Goal: Complete application form

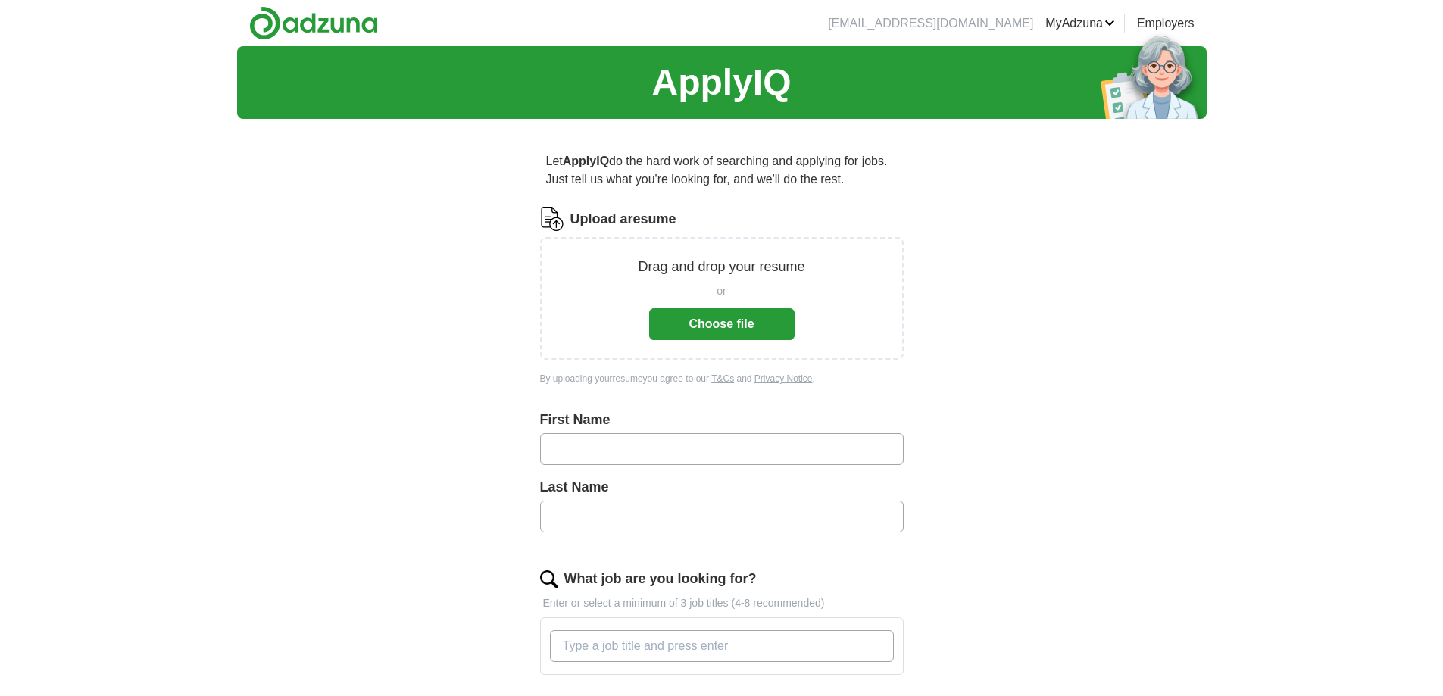
click at [707, 320] on button "Choose file" at bounding box center [721, 324] width 145 height 32
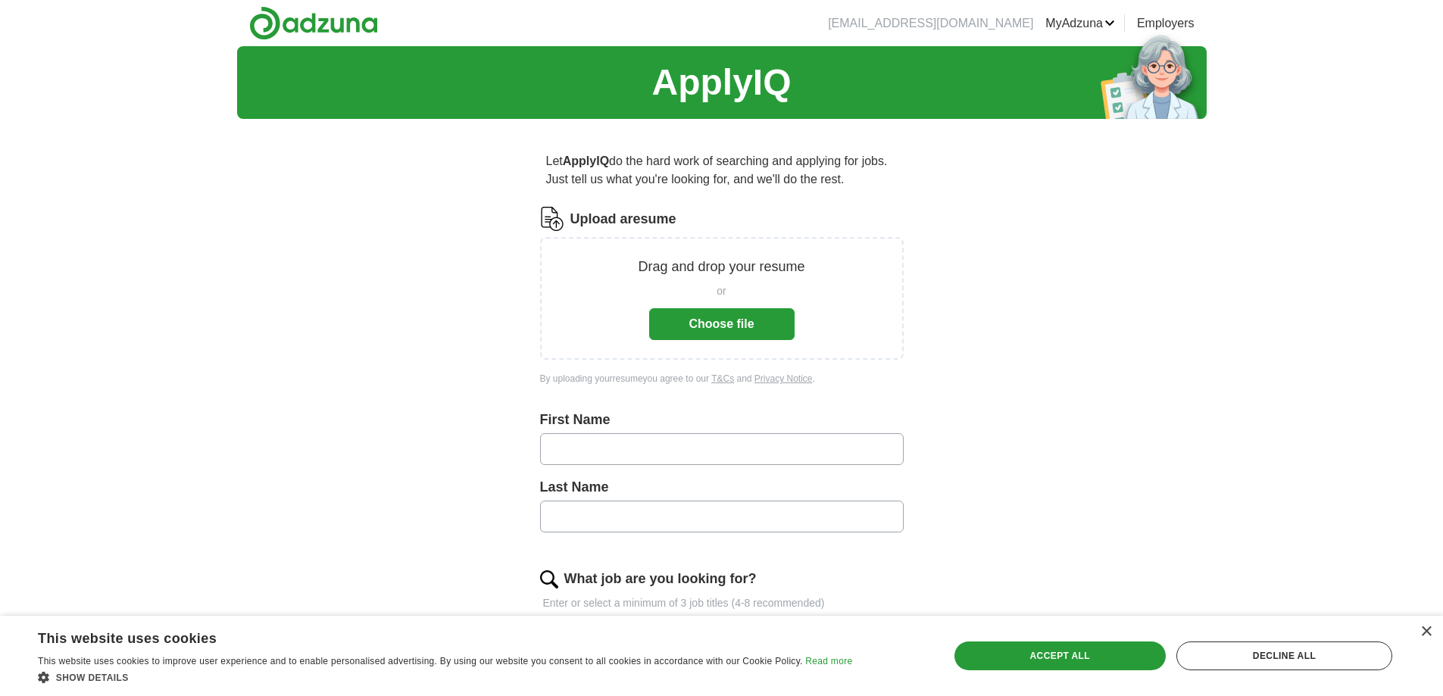
click at [781, 322] on button "Choose file" at bounding box center [721, 324] width 145 height 32
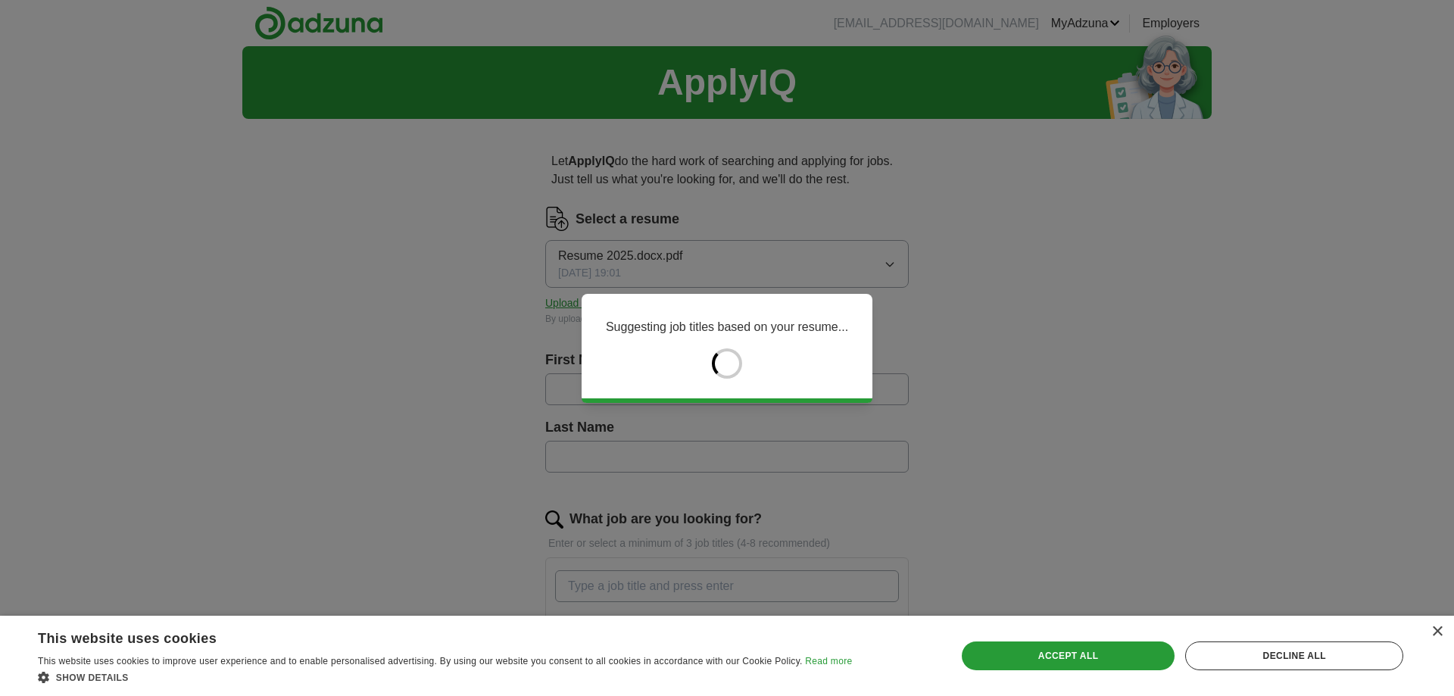
type input "*******"
type input "******"
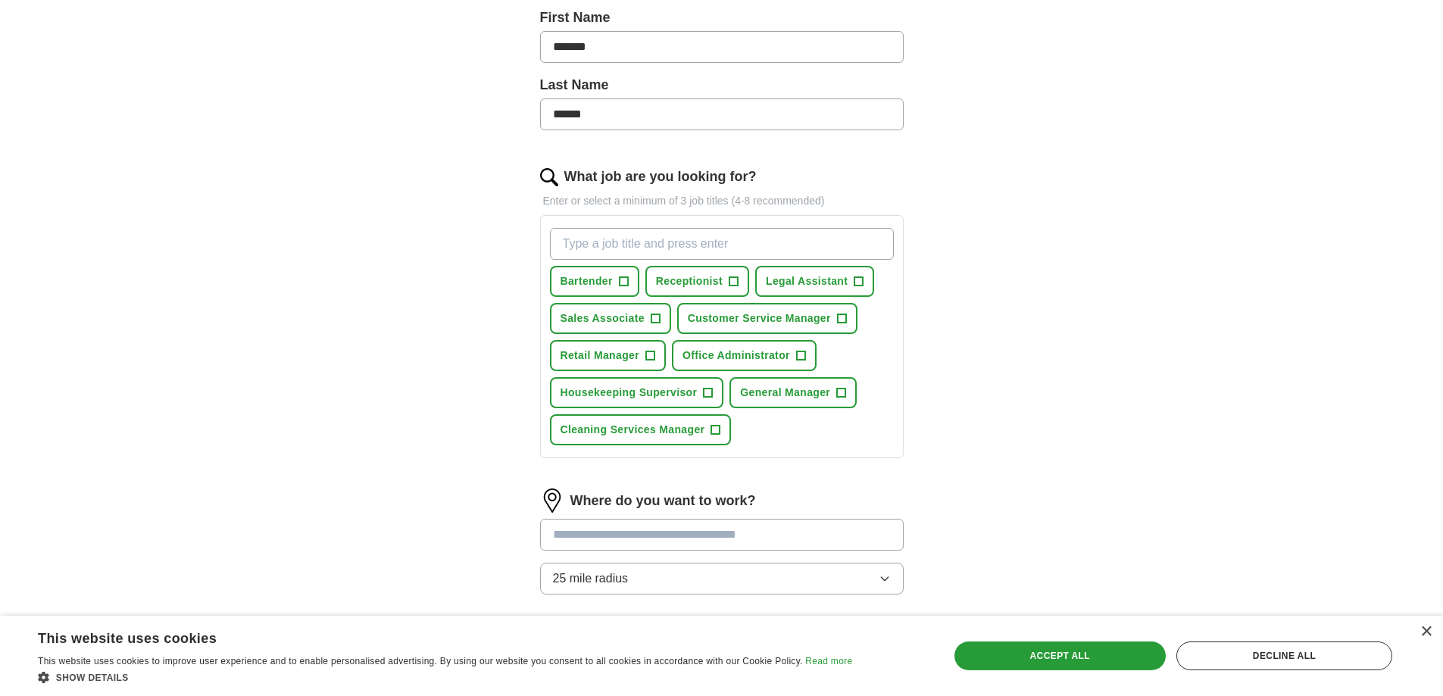
scroll to position [354, 0]
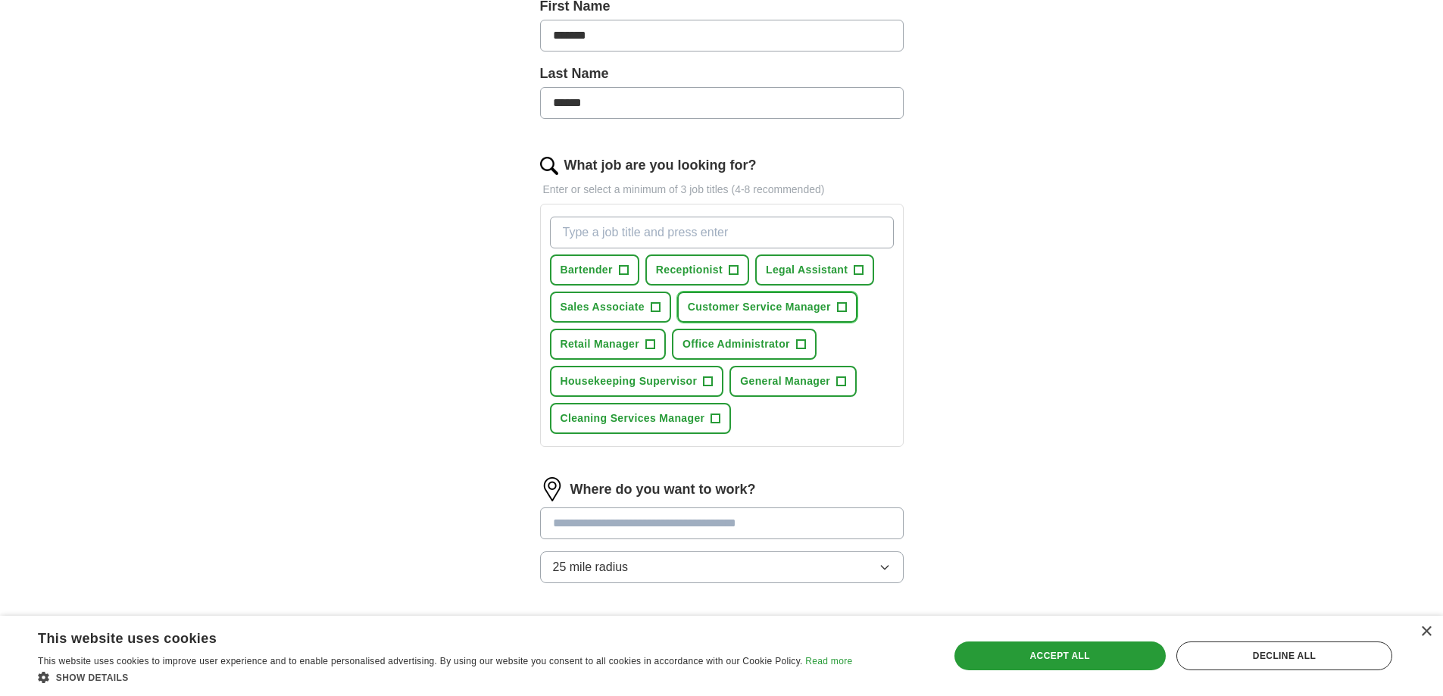
click at [843, 307] on span "+" at bounding box center [841, 307] width 9 height 12
click at [856, 270] on span "+" at bounding box center [858, 270] width 9 height 12
click at [734, 271] on span "+" at bounding box center [732, 270] width 9 height 12
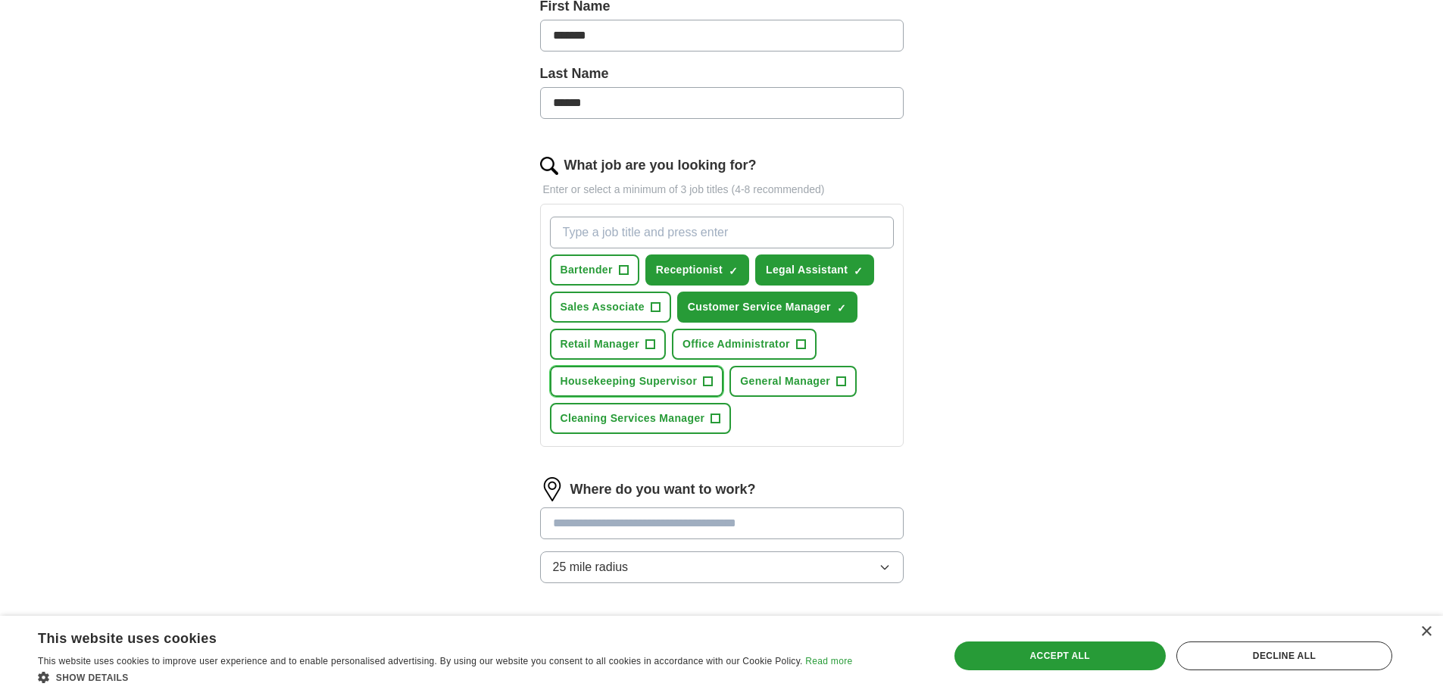
click at [710, 388] on span "+" at bounding box center [707, 382] width 9 height 12
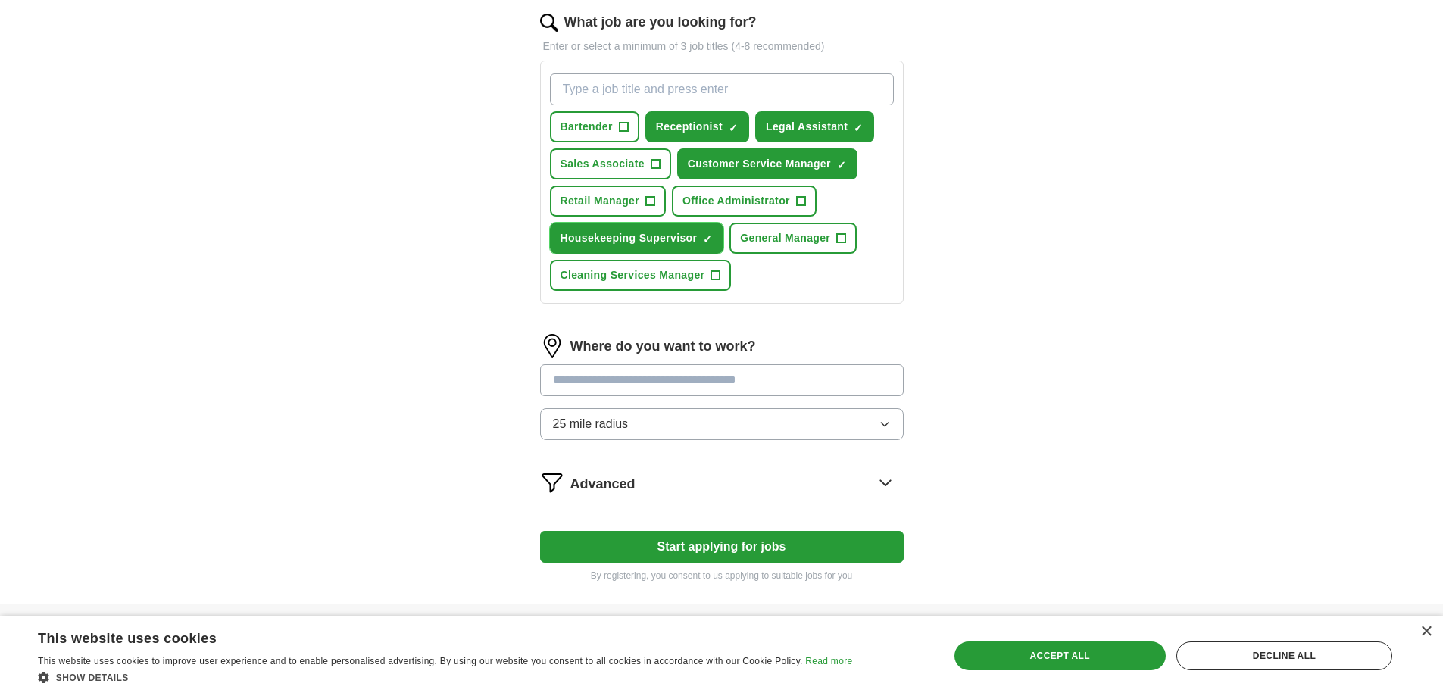
scroll to position [530, 0]
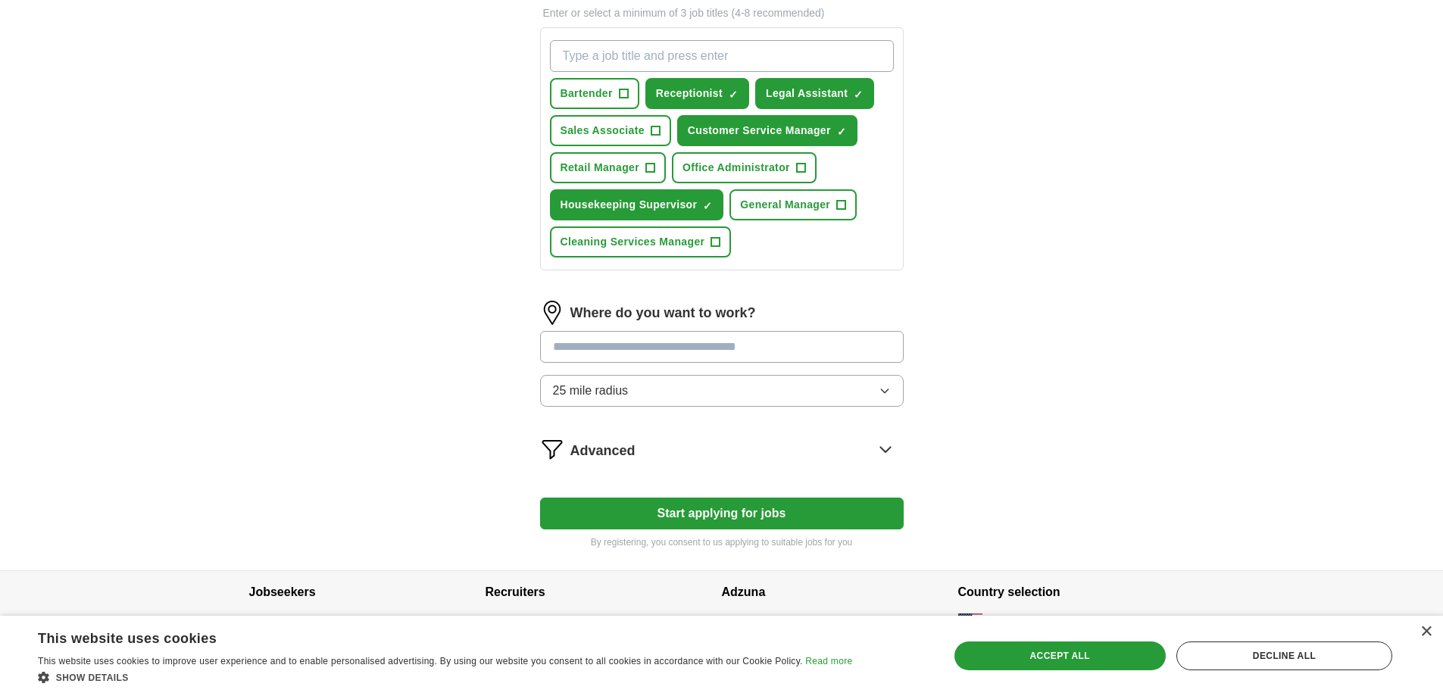
click at [743, 341] on input "text" at bounding box center [721, 347] width 363 height 32
click at [869, 405] on button "25 mile radius" at bounding box center [721, 391] width 363 height 32
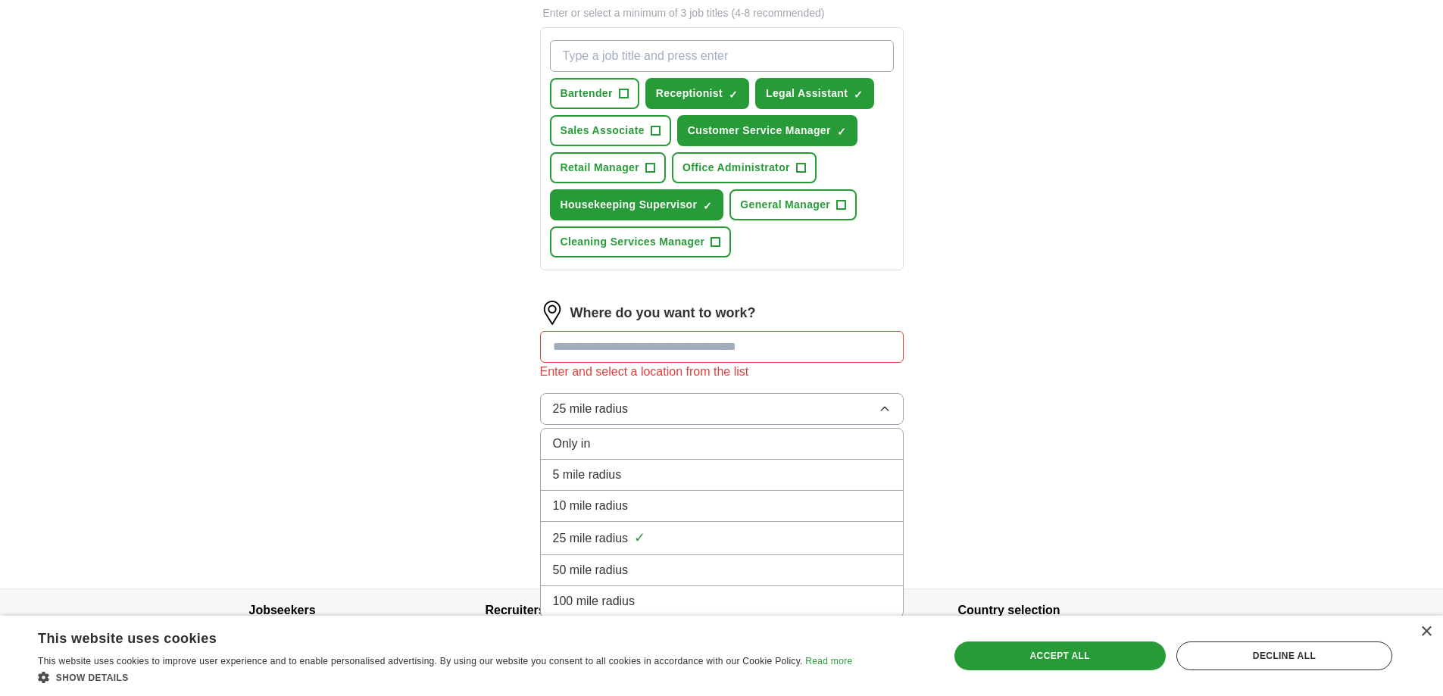
click at [673, 513] on div "10 mile radius" at bounding box center [722, 506] width 338 height 18
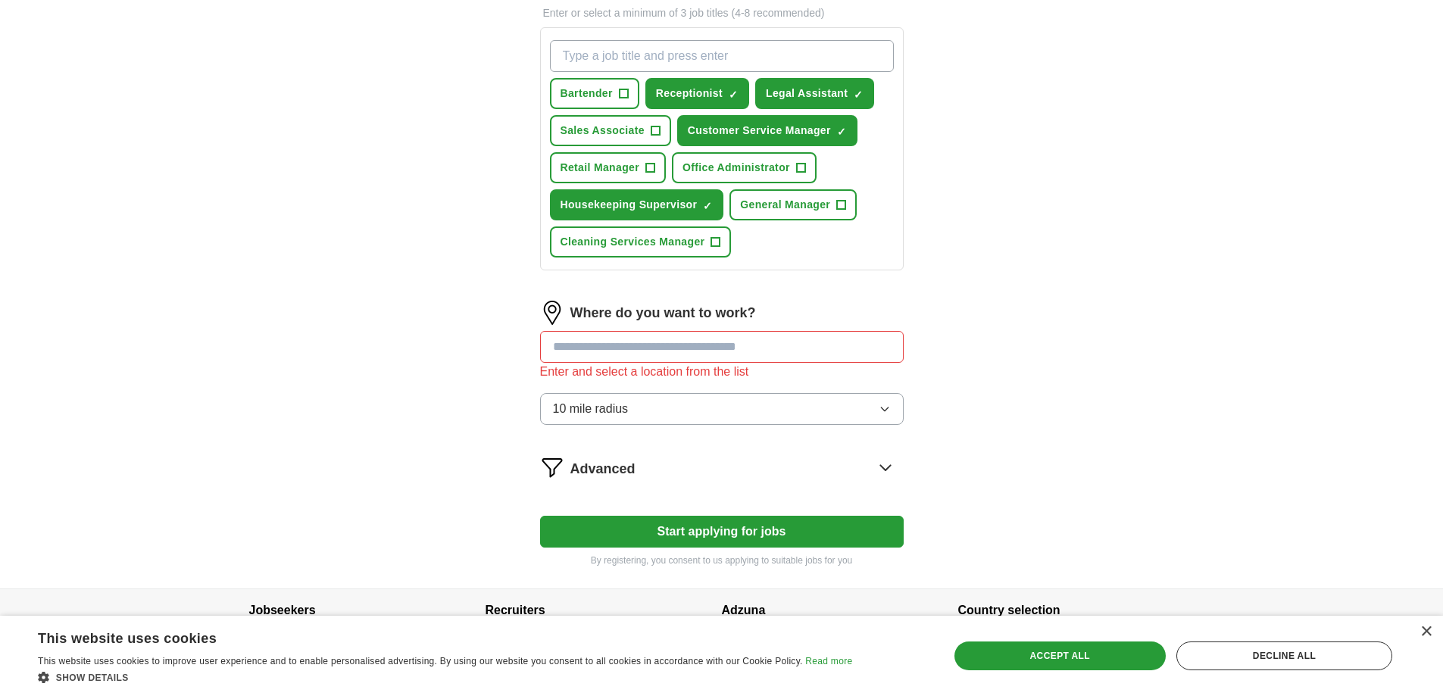
click at [761, 348] on input "text" at bounding box center [721, 347] width 363 height 32
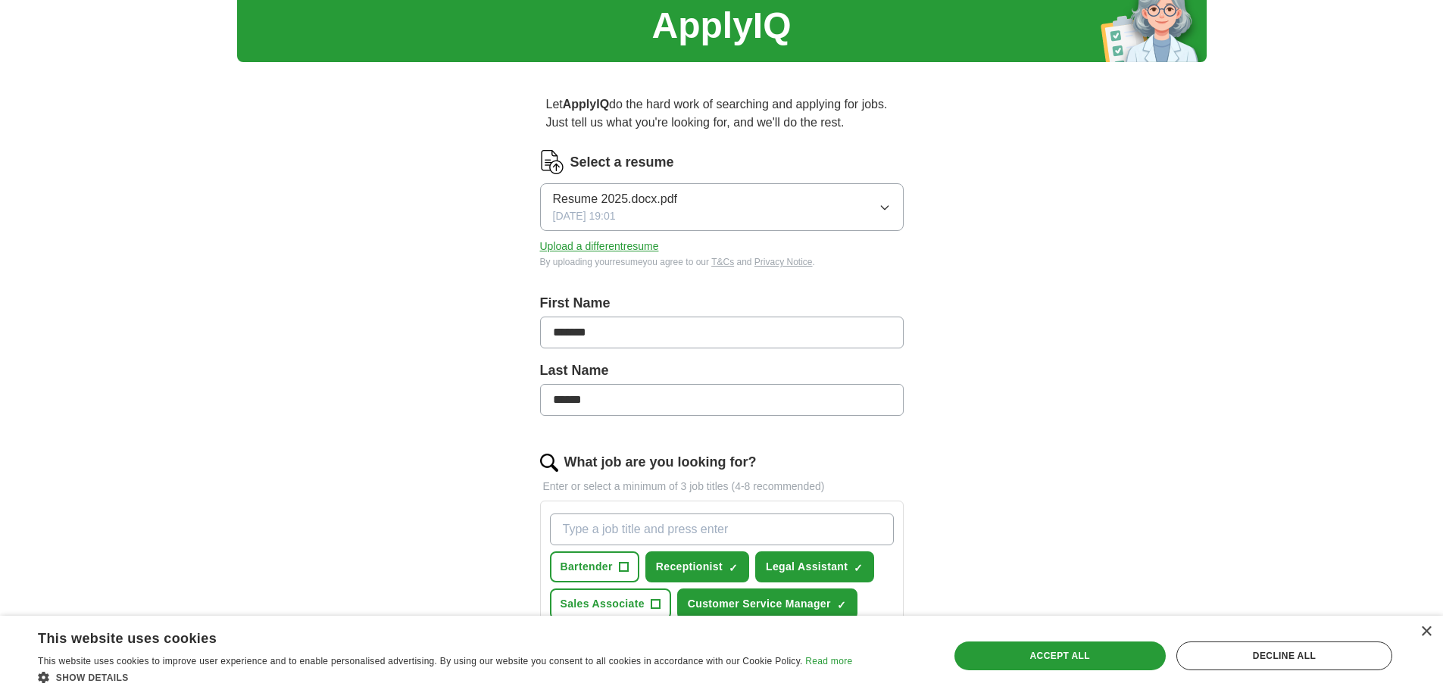
scroll to position [0, 0]
